Goal: Transaction & Acquisition: Purchase product/service

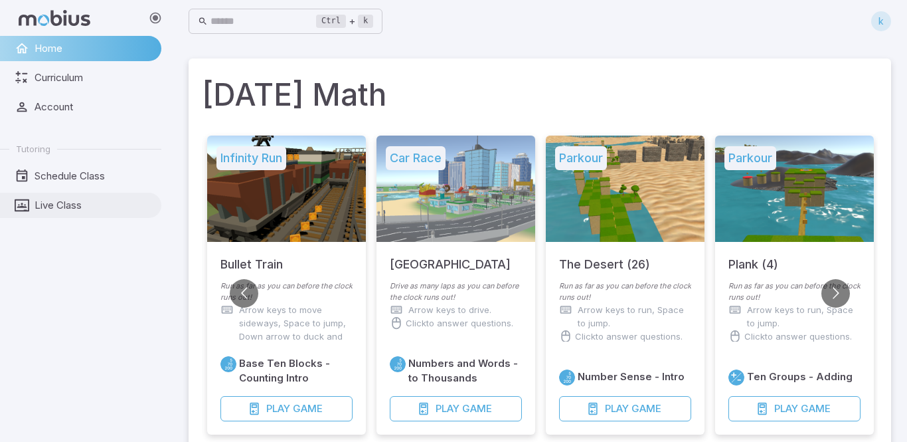
click at [44, 193] on link "Live Class" at bounding box center [80, 205] width 161 height 25
click at [48, 197] on link "Live Class" at bounding box center [80, 205] width 161 height 25
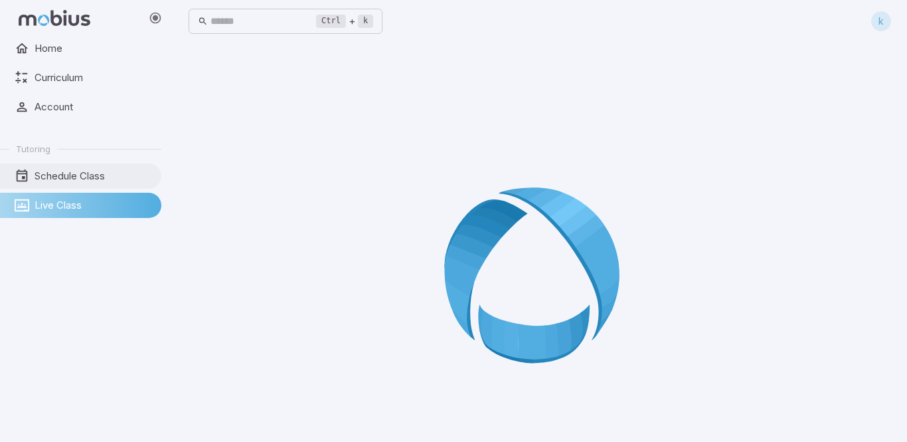
click at [76, 180] on span "Schedule Class" at bounding box center [94, 176] width 118 height 15
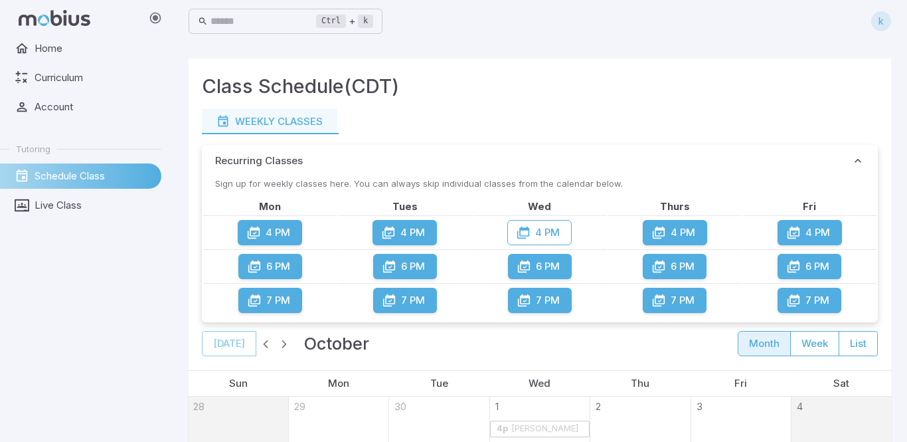
click at [264, 238] on button "4 PM" at bounding box center [270, 232] width 64 height 25
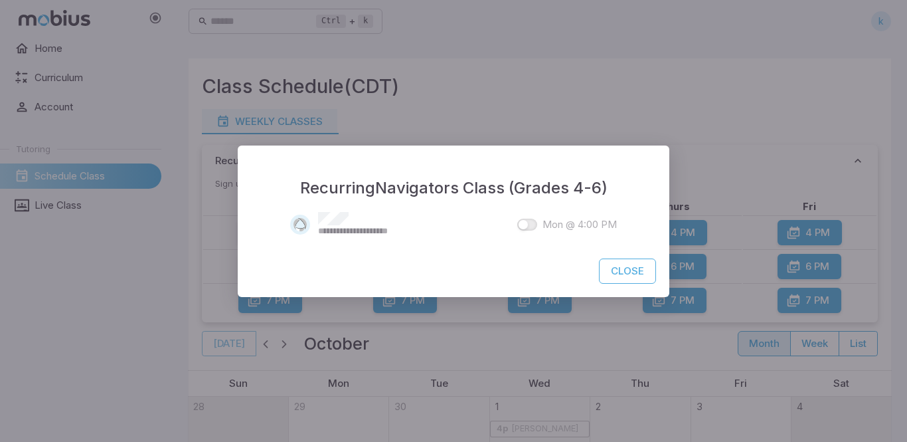
click at [621, 271] on button "Close" at bounding box center [627, 270] width 57 height 25
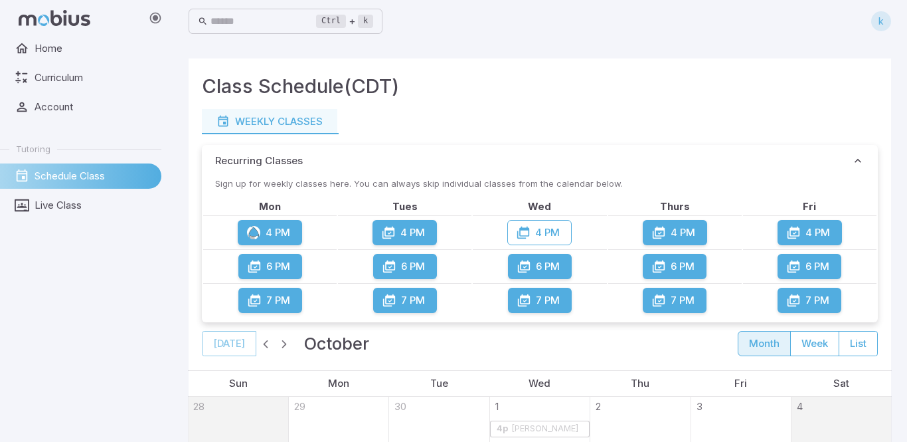
click at [256, 261] on icon "button" at bounding box center [254, 266] width 13 height 13
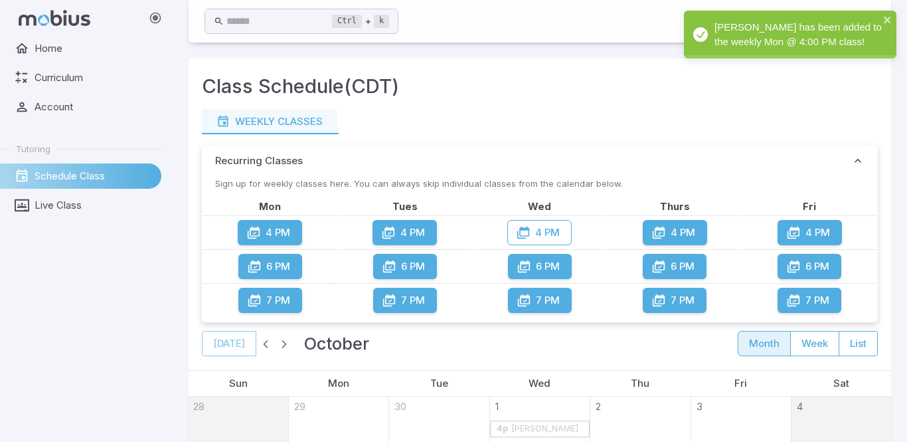
scroll to position [230, 0]
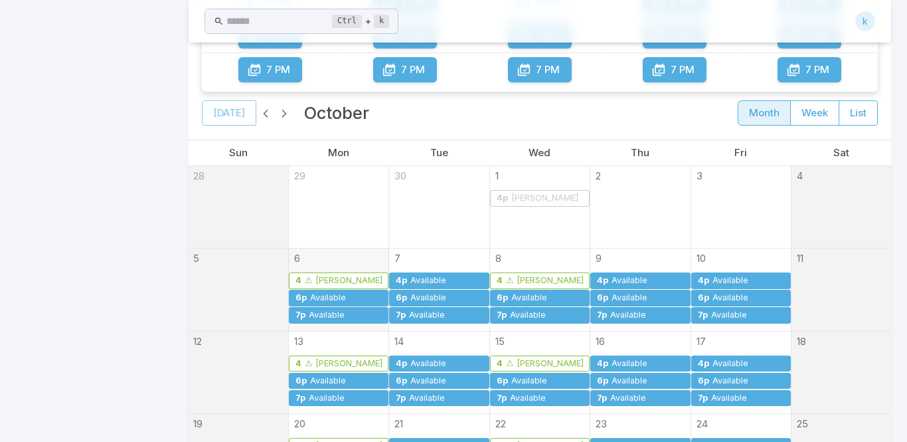
click at [344, 317] on div "Available" at bounding box center [326, 315] width 37 height 10
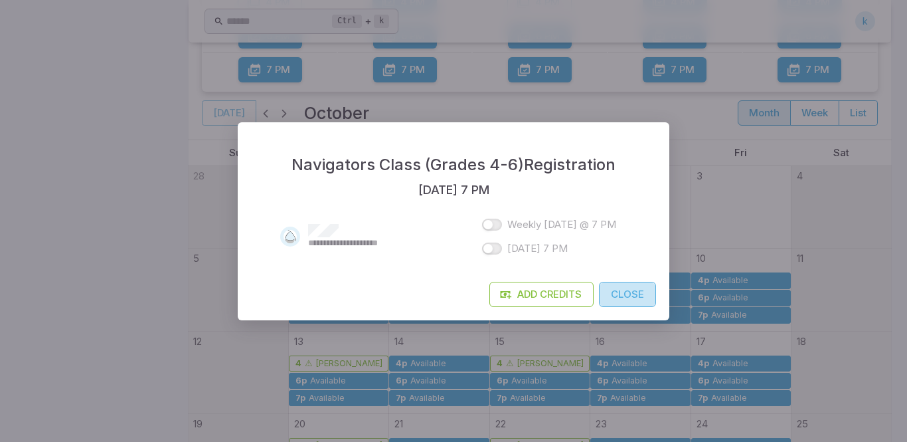
click at [620, 288] on button "Close" at bounding box center [627, 294] width 57 height 25
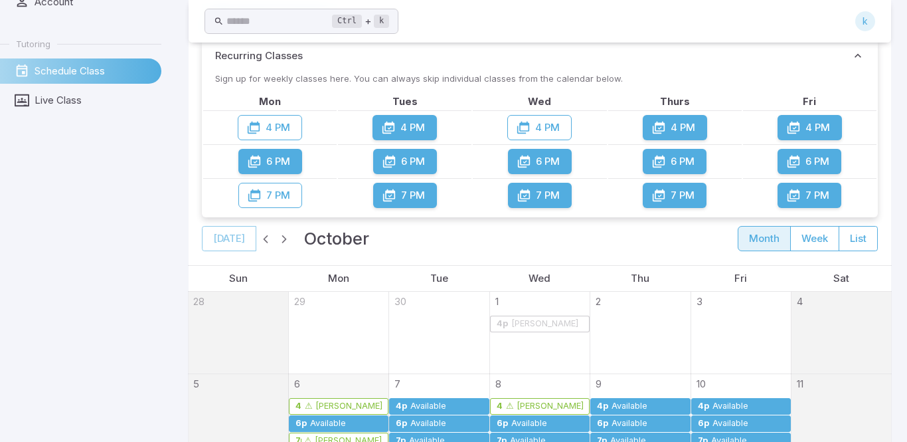
scroll to position [0, 0]
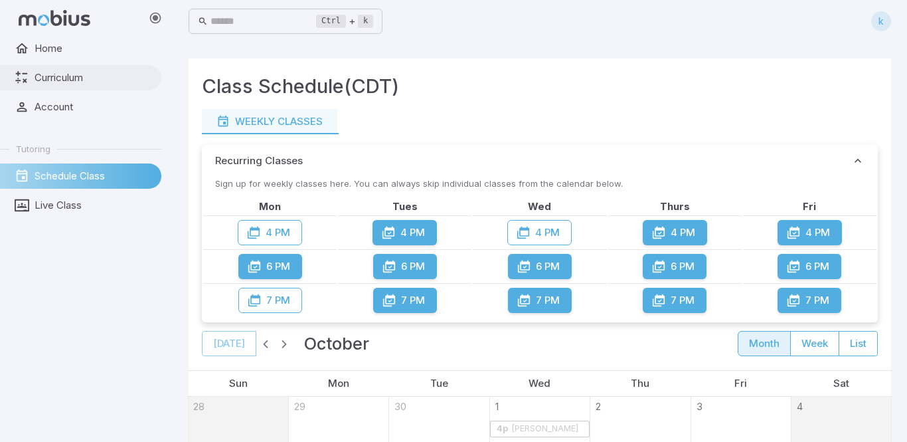
click at [27, 87] on link "Curriculum" at bounding box center [80, 77] width 161 height 25
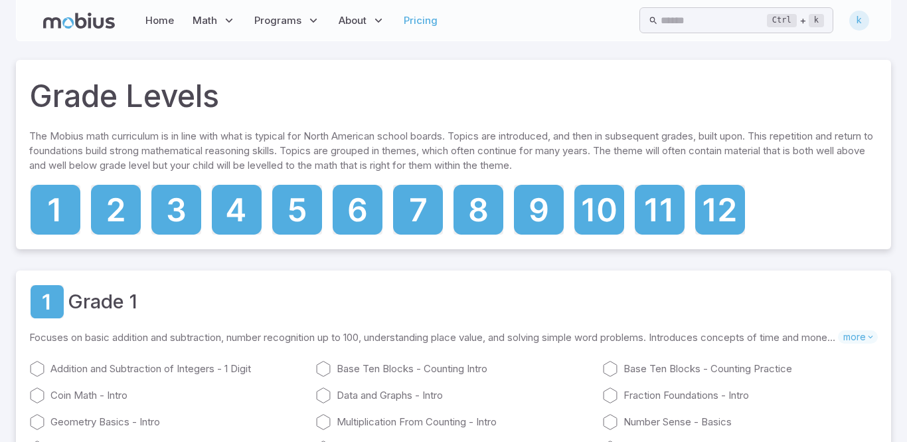
click at [426, 22] on link "Pricing" at bounding box center [421, 20] width 42 height 31
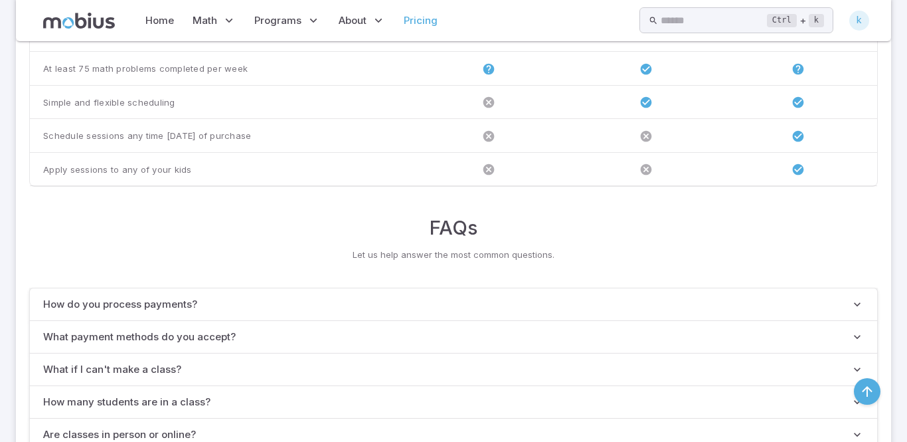
scroll to position [1097, 0]
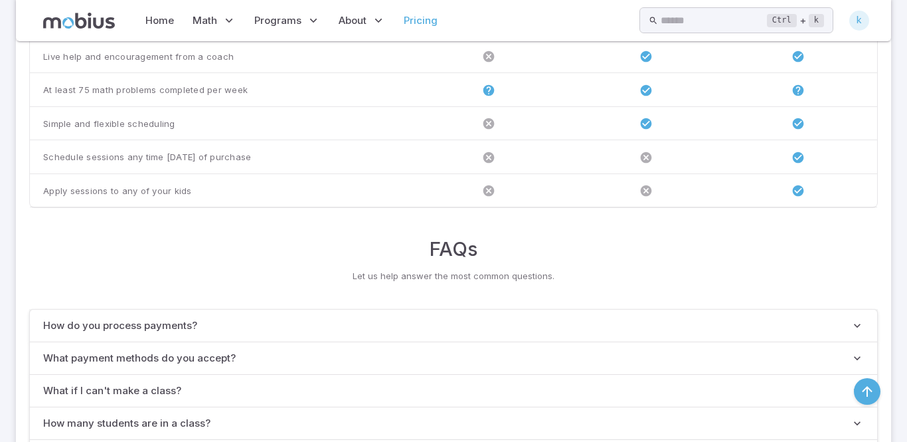
drag, startPoint x: 907, startPoint y: 39, endPoint x: 831, endPoint y: -8, distance: 89.2
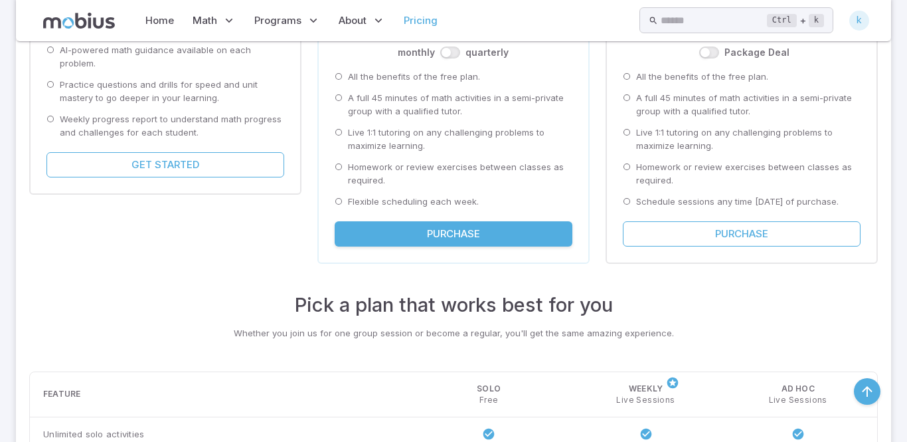
scroll to position [365, 0]
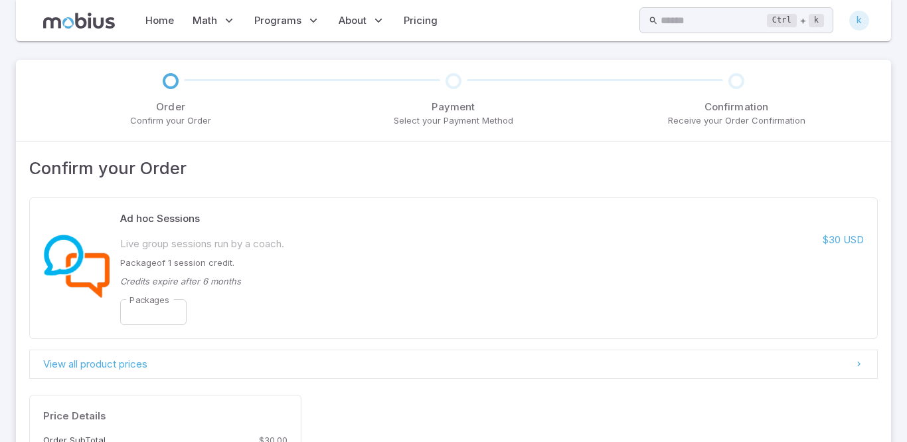
scroll to position [177, 0]
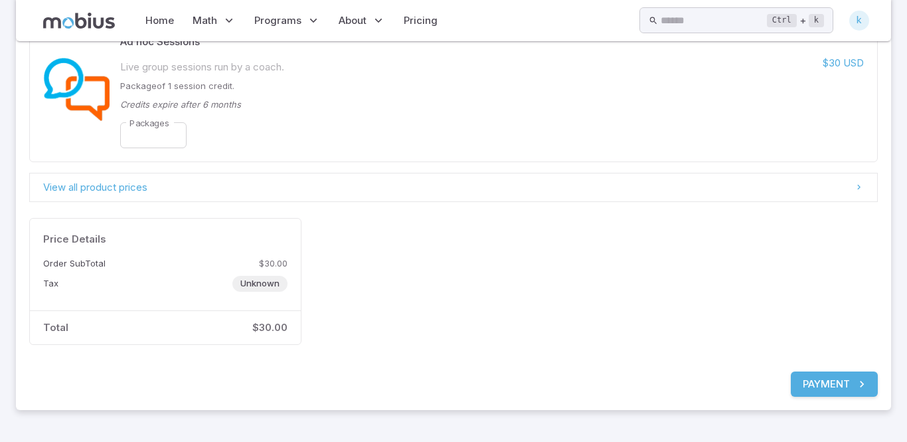
click at [826, 390] on button "Payment" at bounding box center [834, 383] width 87 height 25
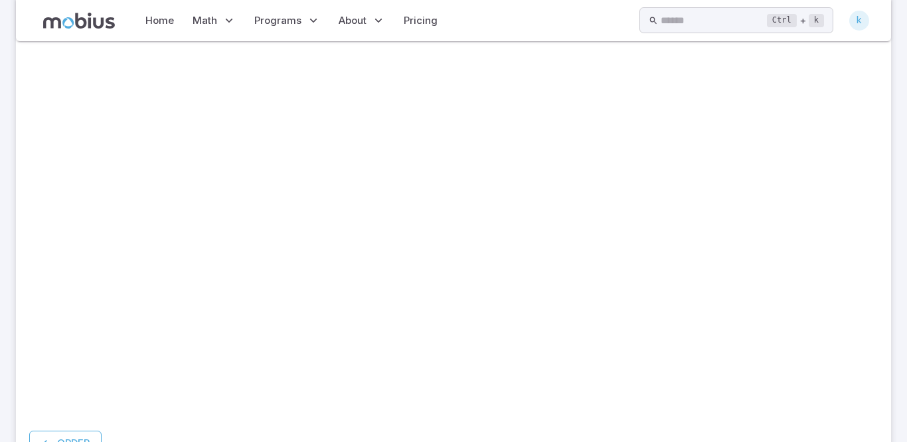
scroll to position [289, 0]
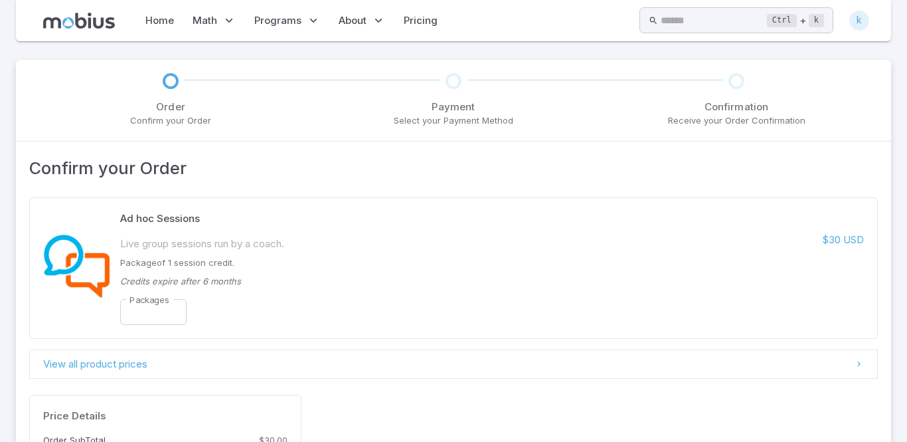
scroll to position [142, 0]
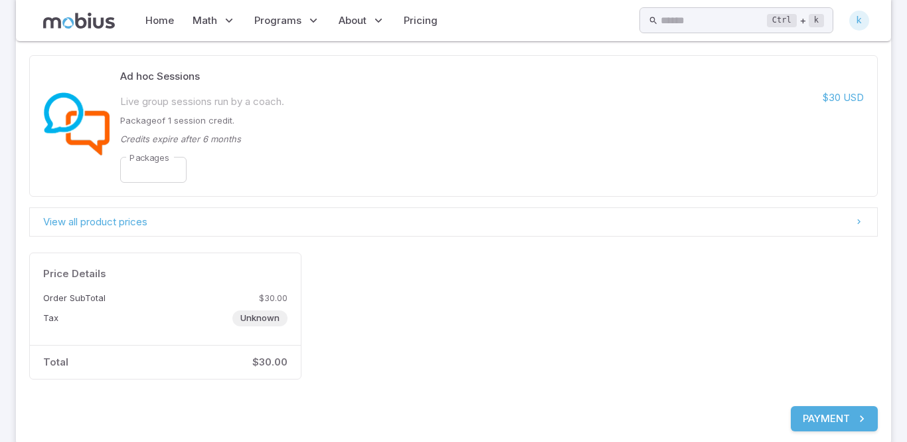
click at [788, 412] on div "Back Payment" at bounding box center [453, 418] width 849 height 25
click at [799, 418] on button "Payment" at bounding box center [834, 418] width 87 height 25
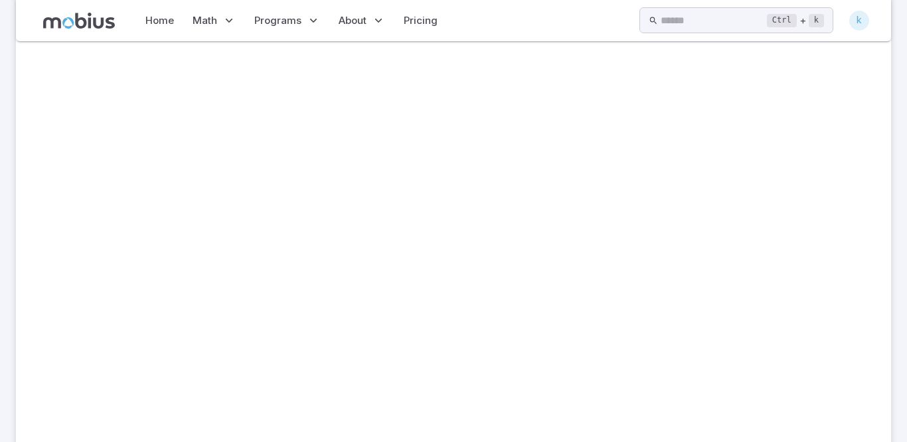
scroll to position [220, 0]
click at [402, 19] on link "Pricing" at bounding box center [421, 20] width 42 height 31
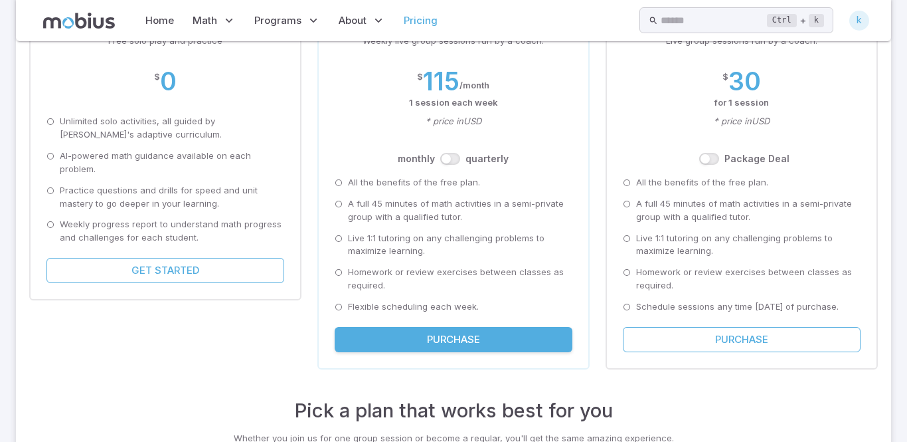
scroll to position [257, 0]
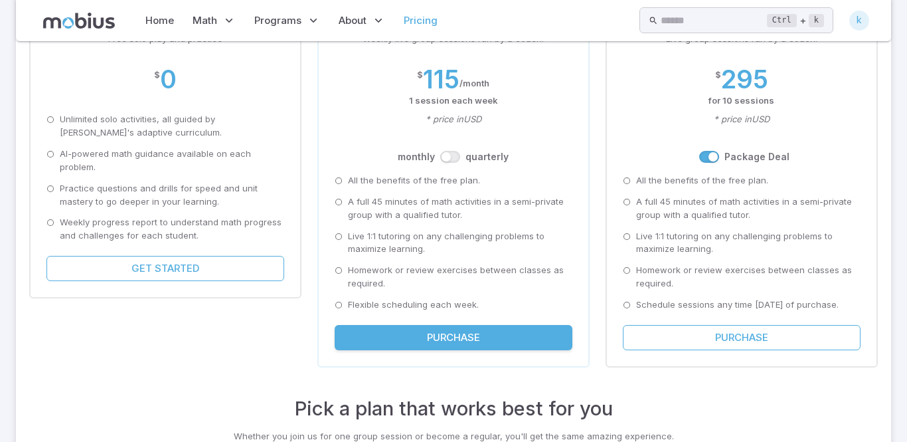
click at [697, 345] on button "Purchase" at bounding box center [742, 337] width 238 height 25
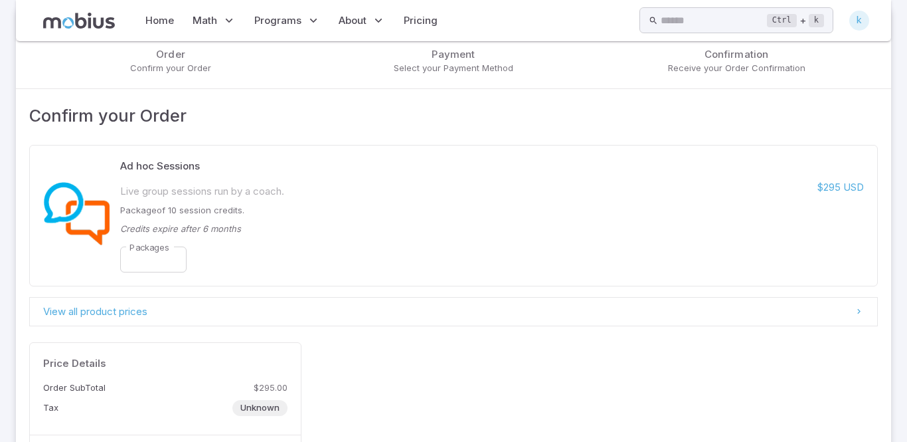
scroll to position [177, 0]
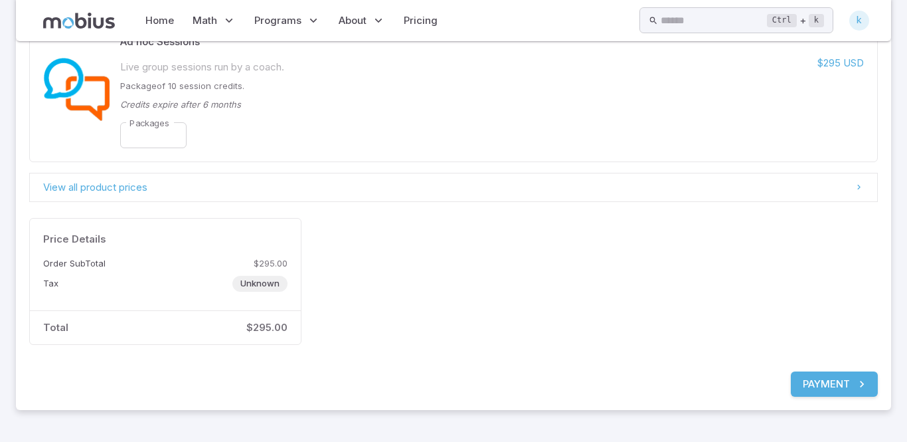
click at [808, 387] on button "Payment" at bounding box center [834, 383] width 87 height 25
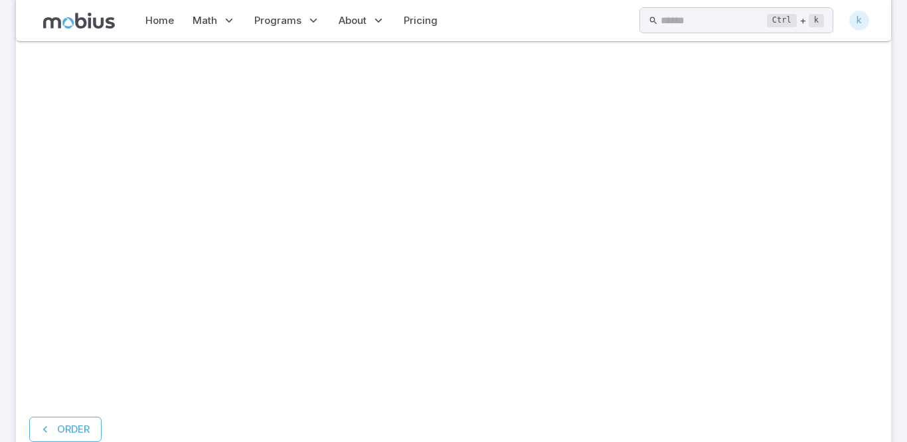
scroll to position [244, 0]
